Goal: Task Accomplishment & Management: Manage account settings

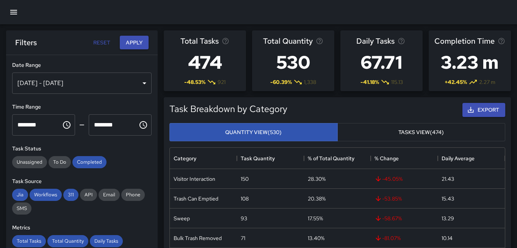
scroll to position [227, 335]
drag, startPoint x: 191, startPoint y: 61, endPoint x: 233, endPoint y: 64, distance: 42.2
click at [233, 63] on div "Total Tasks 474 -48.53 % 921" at bounding box center [205, 60] width 82 height 61
drag, startPoint x: 383, startPoint y: 62, endPoint x: 387, endPoint y: 63, distance: 4.6
click at [387, 63] on h3 "67.71" at bounding box center [382, 62] width 50 height 30
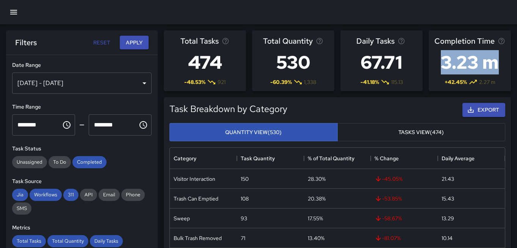
drag, startPoint x: 442, startPoint y: 68, endPoint x: 494, endPoint y: 68, distance: 51.6
click at [494, 68] on h3 "3.23 m" at bounding box center [470, 62] width 71 height 30
click at [423, 74] on div "Daily Tasks 67.71 -41.18 % 115.13" at bounding box center [382, 60] width 88 height 67
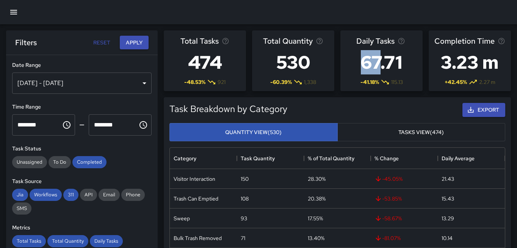
drag, startPoint x: 360, startPoint y: 66, endPoint x: 391, endPoint y: 68, distance: 30.8
click at [391, 68] on h3 "67.71" at bounding box center [382, 62] width 50 height 30
drag, startPoint x: 272, startPoint y: 83, endPoint x: 330, endPoint y: 84, distance: 58.1
click at [310, 83] on div "-60.39 % 1,338" at bounding box center [293, 81] width 60 height 9
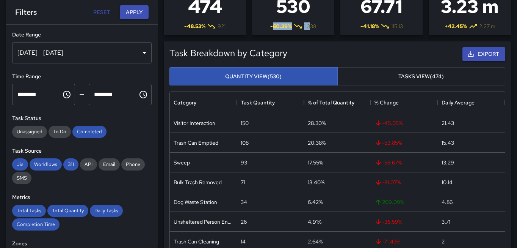
scroll to position [0, 0]
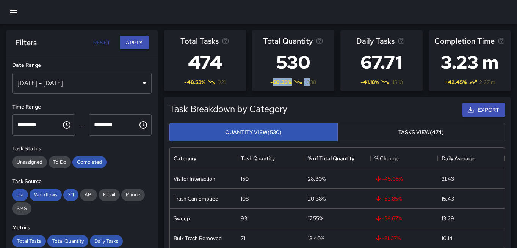
click at [17, 14] on icon "button" at bounding box center [13, 12] width 9 height 9
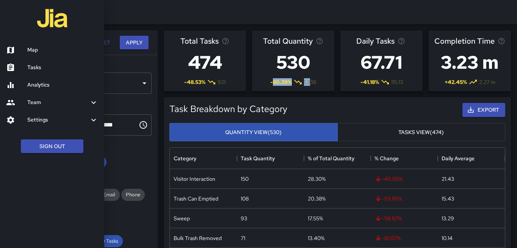
click at [56, 119] on h6 "Settings" at bounding box center [58, 120] width 62 height 8
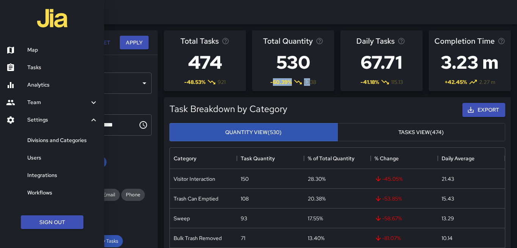
click at [52, 144] on h6 "Divisions and Categories" at bounding box center [62, 140] width 71 height 8
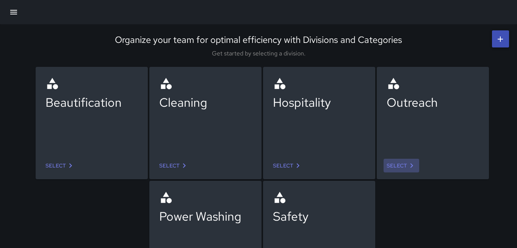
click at [400, 164] on link "Select" at bounding box center [402, 166] width 36 height 14
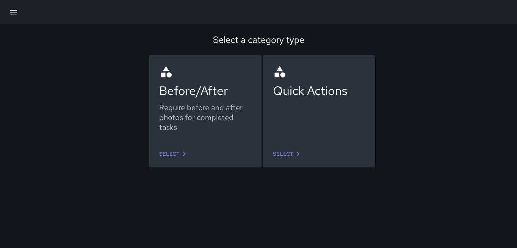
click at [289, 155] on link "Select" at bounding box center [288, 154] width 36 height 14
click at [12, 10] on icon "button" at bounding box center [13, 12] width 7 height 5
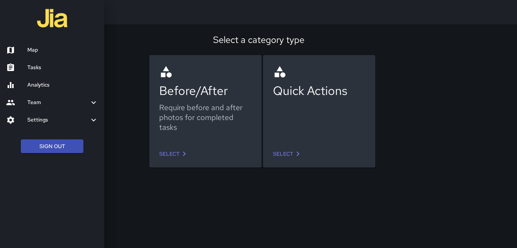
click at [46, 119] on h6 "Settings" at bounding box center [58, 120] width 62 height 8
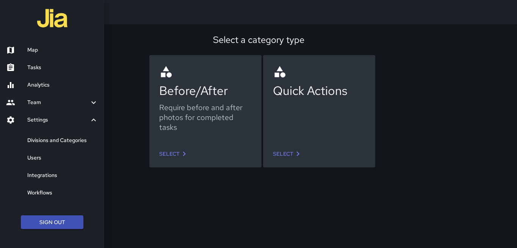
click at [56, 143] on h6 "Divisions and Categories" at bounding box center [62, 140] width 71 height 8
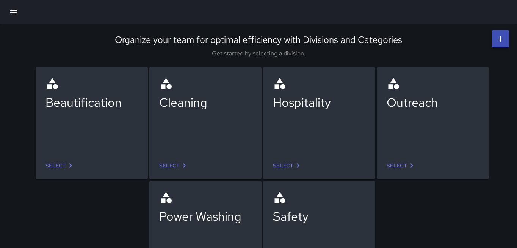
click at [180, 165] on icon at bounding box center [184, 165] width 9 height 9
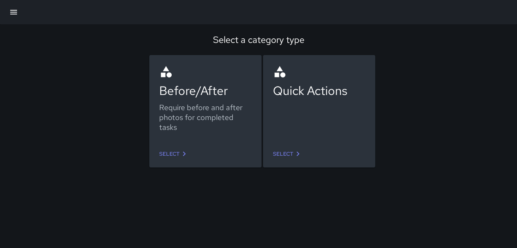
click at [279, 154] on link "Select" at bounding box center [288, 154] width 36 height 14
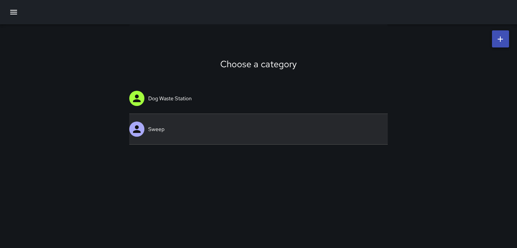
click at [159, 133] on link "Sweep" at bounding box center [258, 129] width 259 height 30
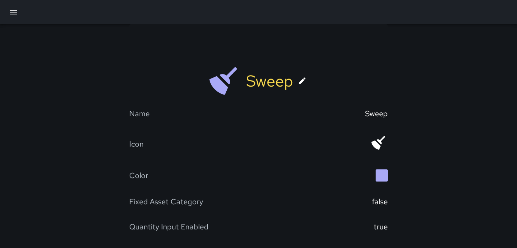
scroll to position [14, 0]
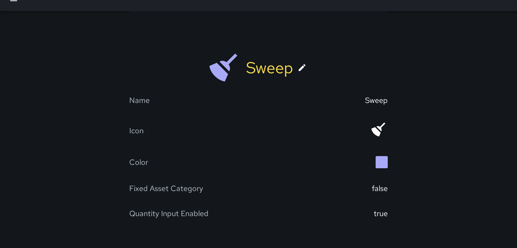
click at [382, 215] on div "true" at bounding box center [381, 213] width 14 height 10
click at [184, 205] on div "Quantity Input Enabled true" at bounding box center [258, 213] width 259 height 25
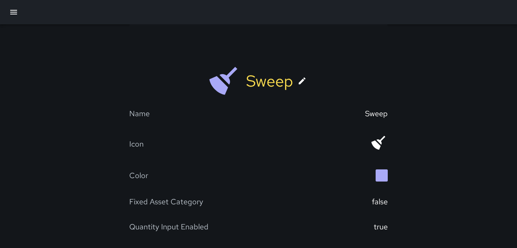
click at [16, 14] on icon "button" at bounding box center [13, 12] width 9 height 9
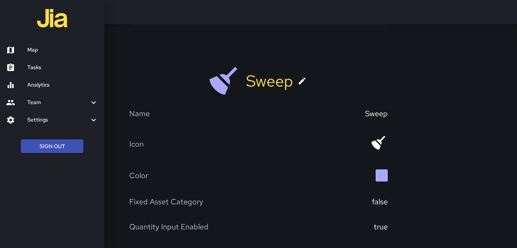
click at [71, 118] on h6 "Settings" at bounding box center [58, 120] width 62 height 8
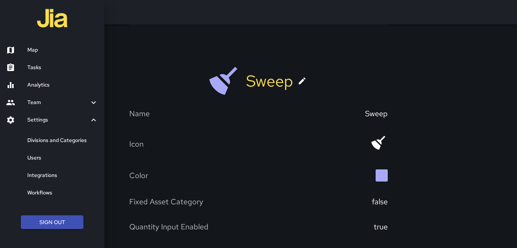
click at [72, 141] on h6 "Divisions and Categories" at bounding box center [62, 140] width 71 height 8
